Goal: Transaction & Acquisition: Purchase product/service

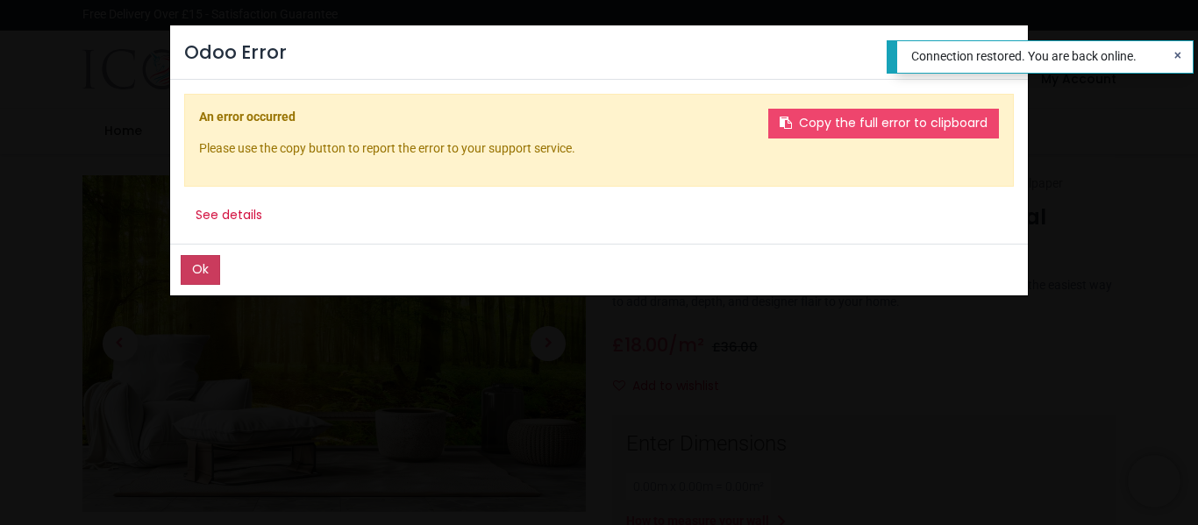
click at [216, 260] on button "Ok" at bounding box center [200, 270] width 39 height 30
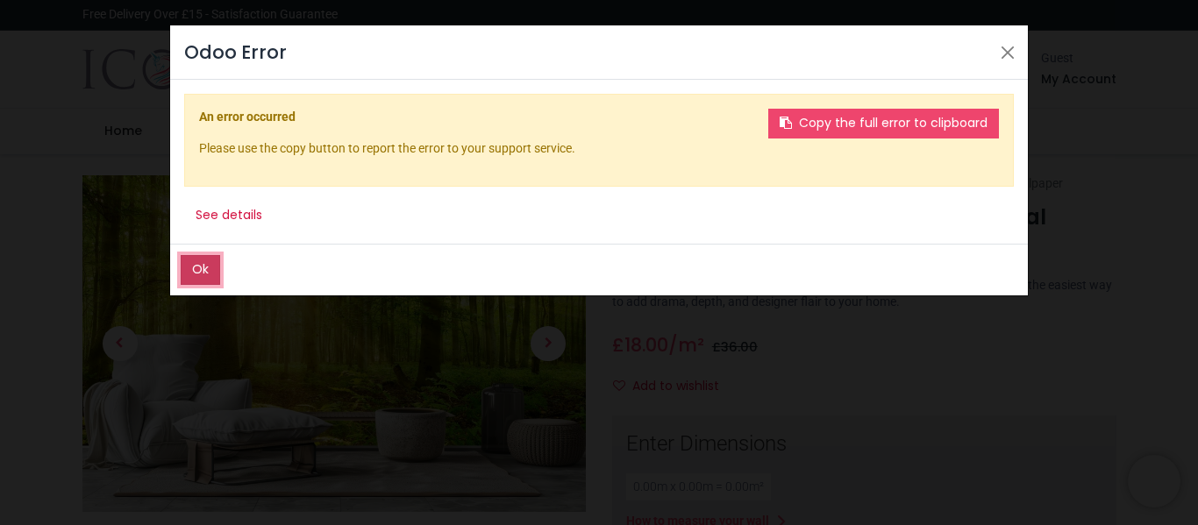
click at [203, 277] on button "Ok" at bounding box center [200, 270] width 39 height 30
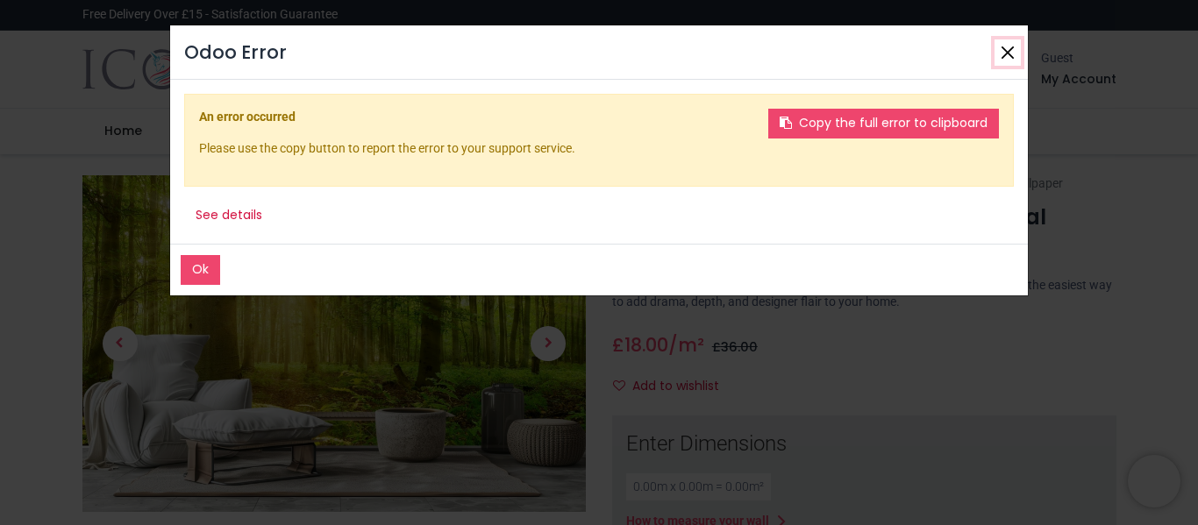
click at [1007, 54] on button "Close" at bounding box center [1008, 52] width 26 height 26
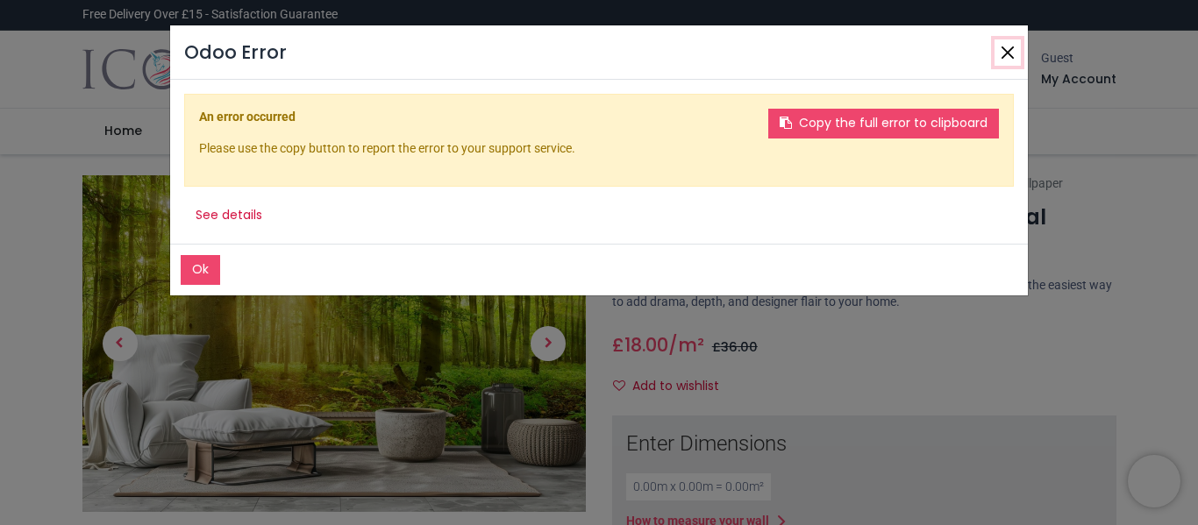
click at [1007, 54] on button "Close" at bounding box center [1008, 52] width 26 height 26
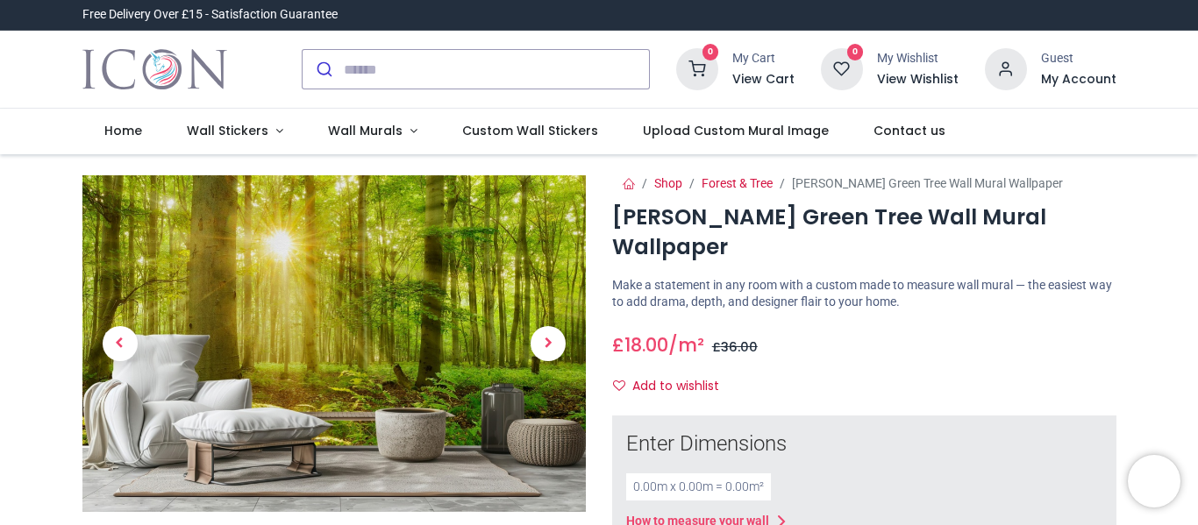
click at [638, 474] on div "0.00 m x 0.00 m = 0.00 m²" at bounding box center [698, 488] width 145 height 28
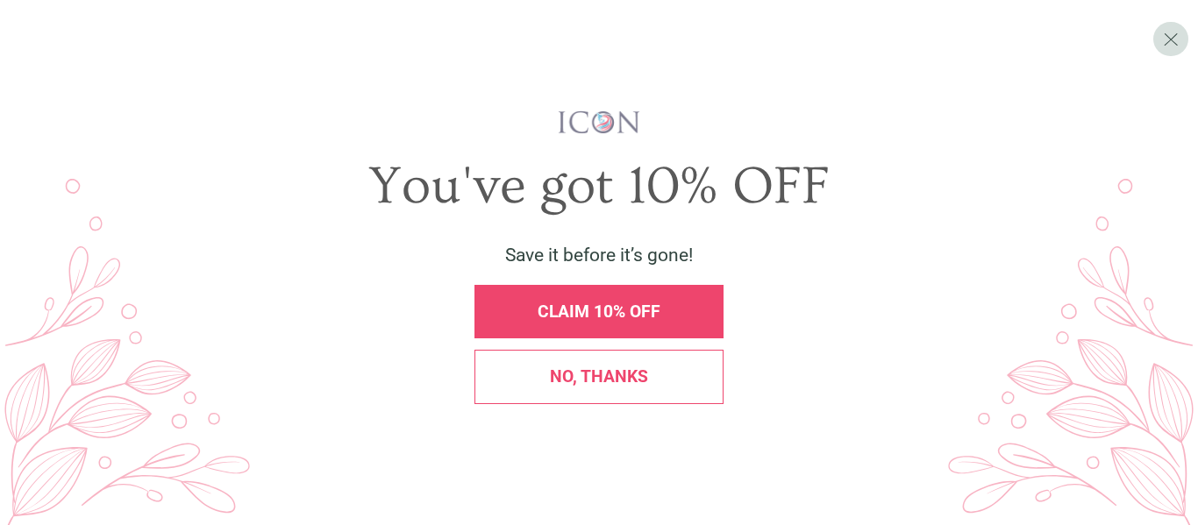
click at [646, 318] on span "CLAIM 10% OFF" at bounding box center [599, 312] width 123 height 20
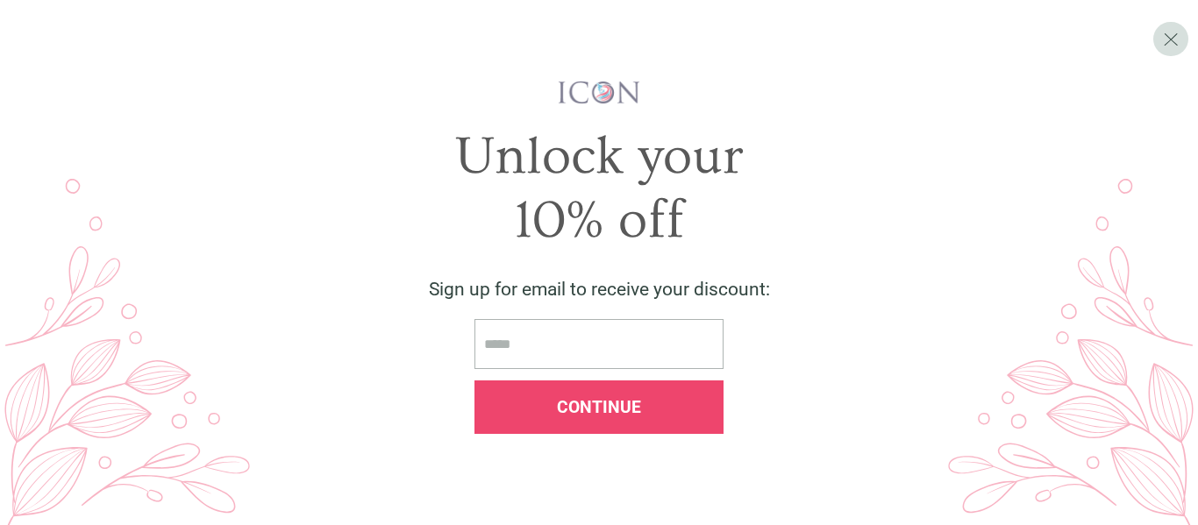
click at [614, 337] on input "email" at bounding box center [598, 344] width 249 height 50
click at [1172, 36] on span "X" at bounding box center [1171, 38] width 16 height 23
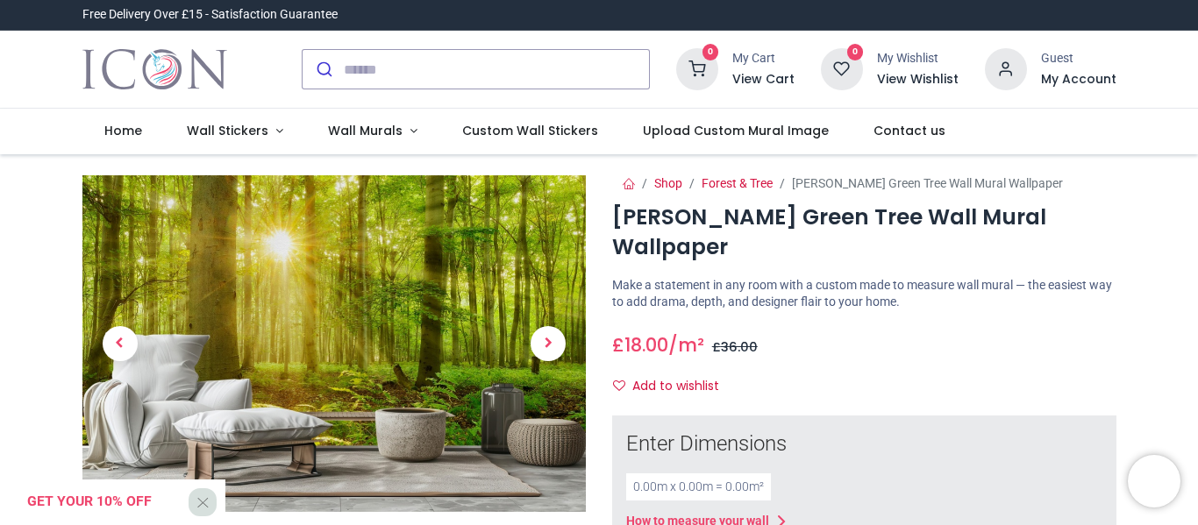
click at [642, 474] on div "0.00 m x 0.00 m = 0.00 m²" at bounding box center [698, 488] width 145 height 28
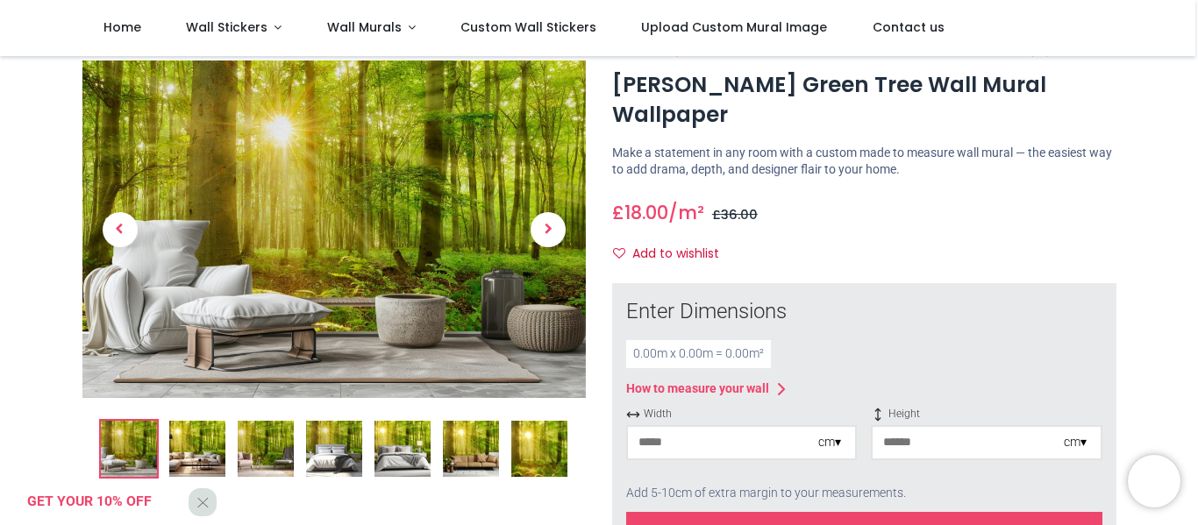
click at [672, 427] on input "number" at bounding box center [723, 443] width 190 height 32
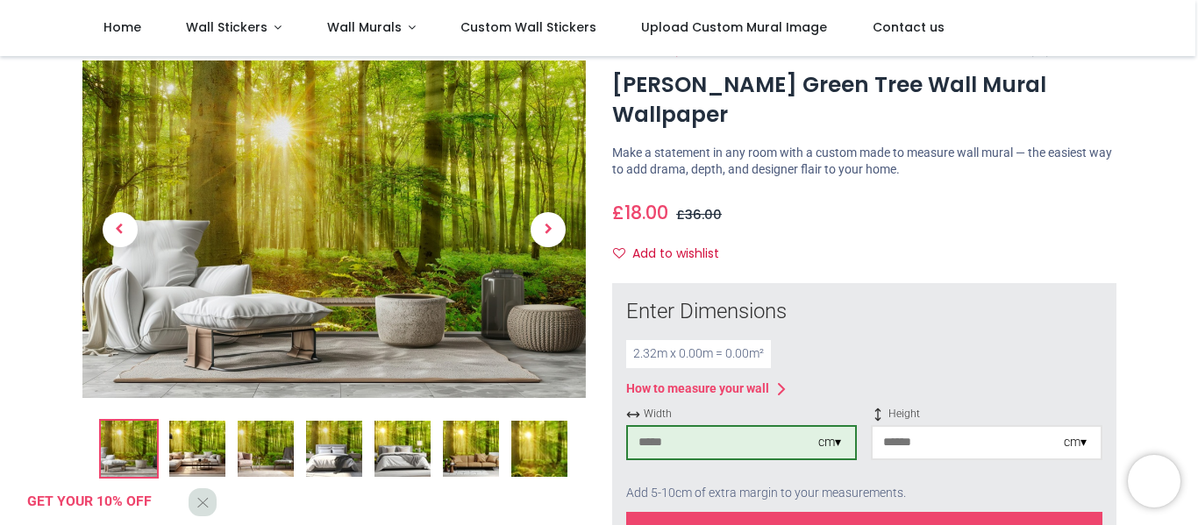
type input "***"
click at [935, 427] on input "number" at bounding box center [968, 443] width 190 height 32
type input "***"
